Goal: Find specific page/section

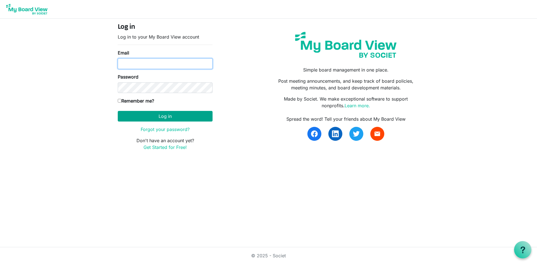
type input "ana.ferreira@christiegardens.org"
click at [155, 117] on button "Log in" at bounding box center [165, 116] width 95 height 11
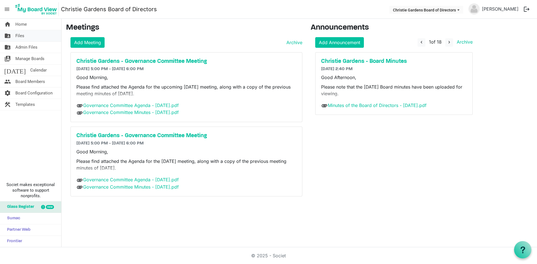
click at [20, 37] on span "Files" at bounding box center [19, 35] width 9 height 11
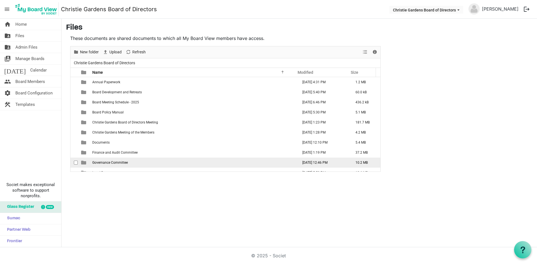
click at [97, 162] on span "Governance Committee" at bounding box center [110, 163] width 36 height 4
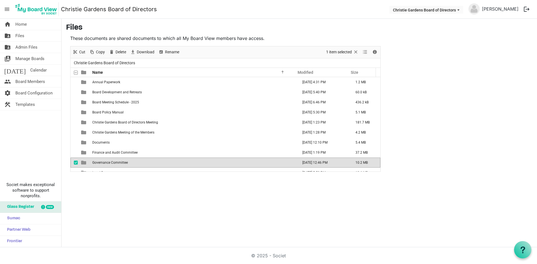
click at [97, 162] on span "Governance Committee" at bounding box center [110, 163] width 36 height 4
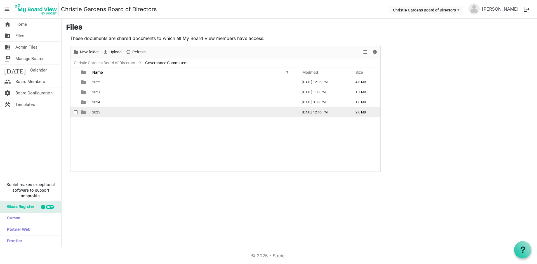
click at [96, 115] on td "2025" at bounding box center [194, 112] width 206 height 10
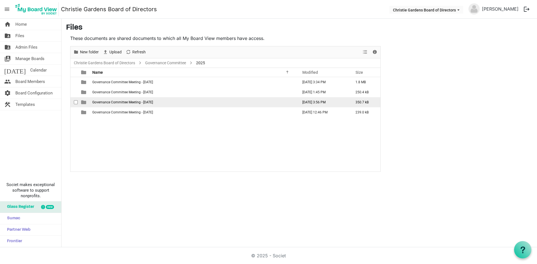
click at [119, 104] on td "Governance Committee Meeting - July 7, 2025" at bounding box center [194, 102] width 206 height 10
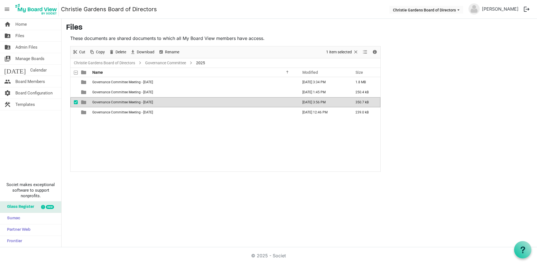
click at [119, 104] on td "Governance Committee Meeting - July 7, 2025" at bounding box center [194, 102] width 206 height 10
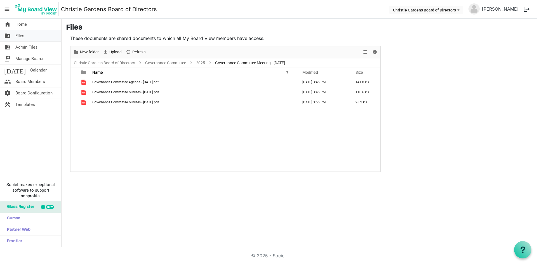
click at [21, 34] on span "Files" at bounding box center [19, 35] width 9 height 11
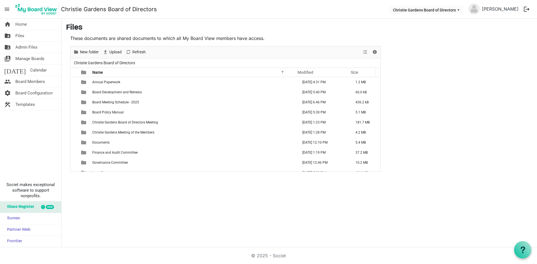
click at [284, 215] on div "home Home folder_shared Files folder_shared Admin Files switch_account Manage B…" at bounding box center [268, 133] width 537 height 229
